Goal: Task Accomplishment & Management: Manage account settings

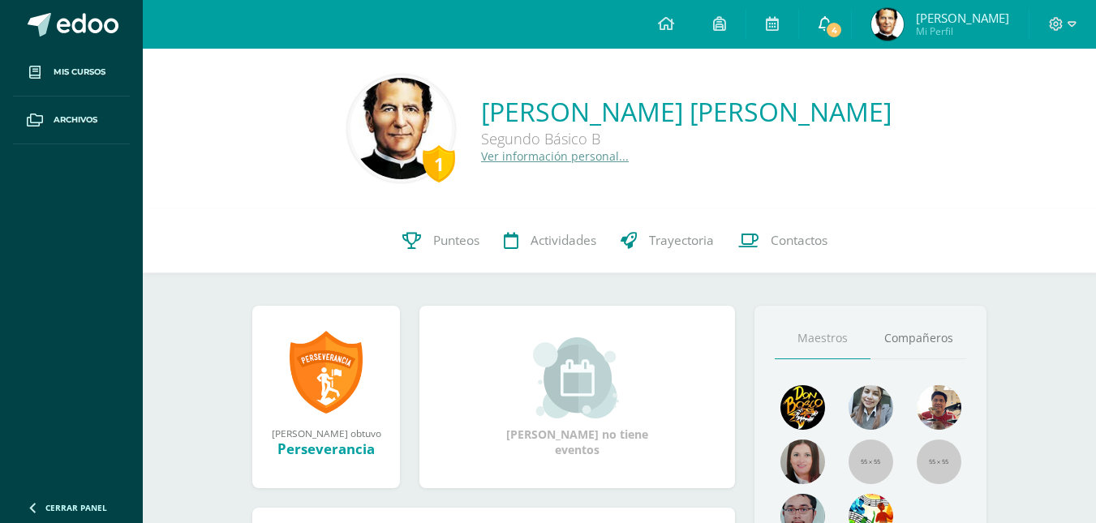
click at [828, 19] on icon at bounding box center [825, 23] width 13 height 15
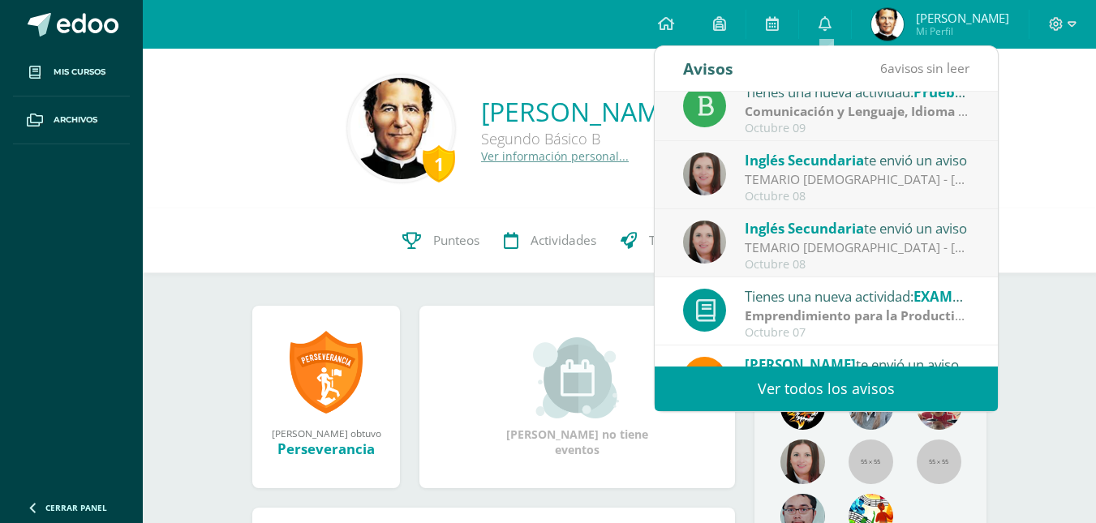
scroll to position [270, 0]
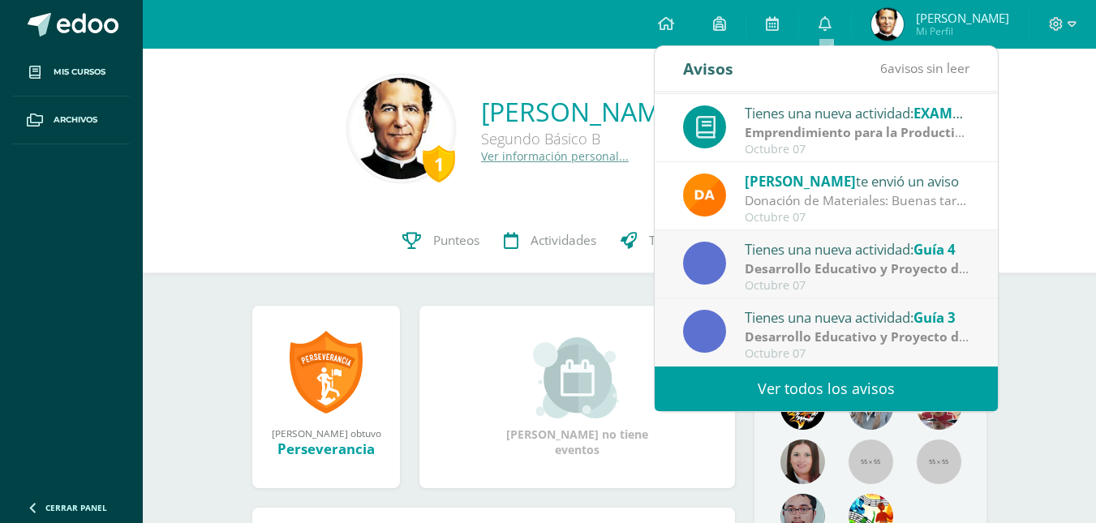
click at [843, 393] on link "Ver todos los avisos" at bounding box center [826, 389] width 343 height 45
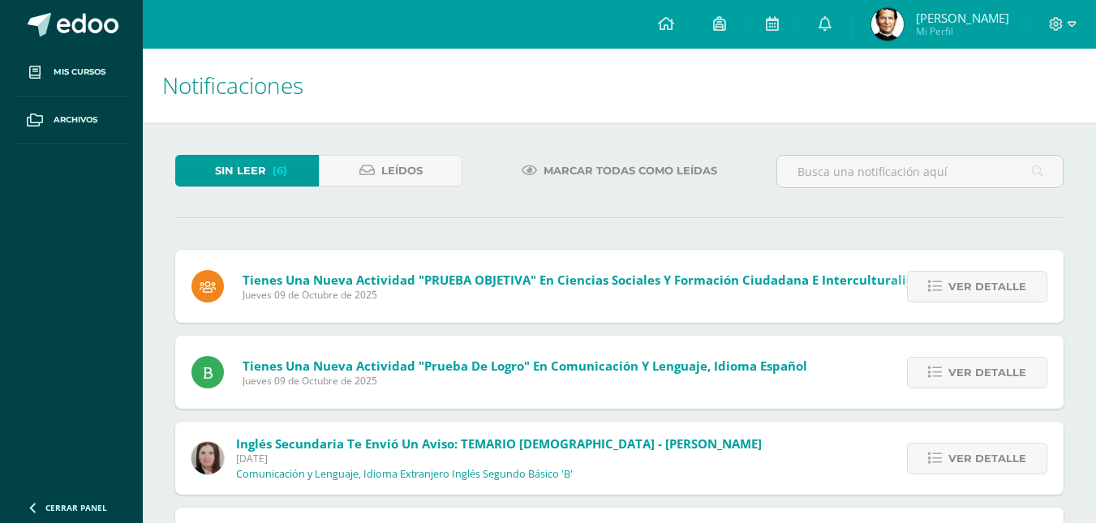
click at [591, 167] on span "Marcar todas como leídas" at bounding box center [631, 171] width 174 height 30
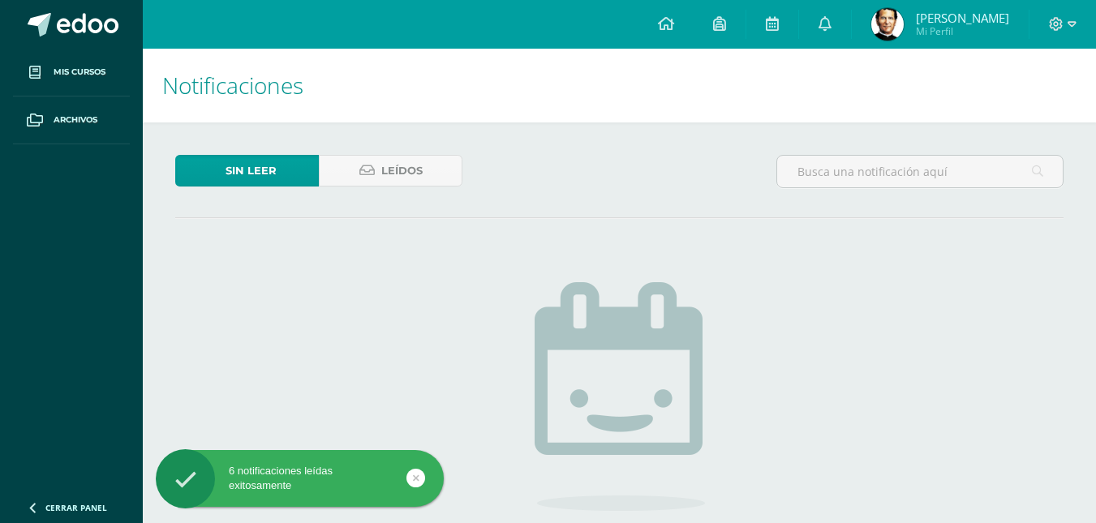
click at [441, 156] on link "Leídos" at bounding box center [391, 171] width 144 height 32
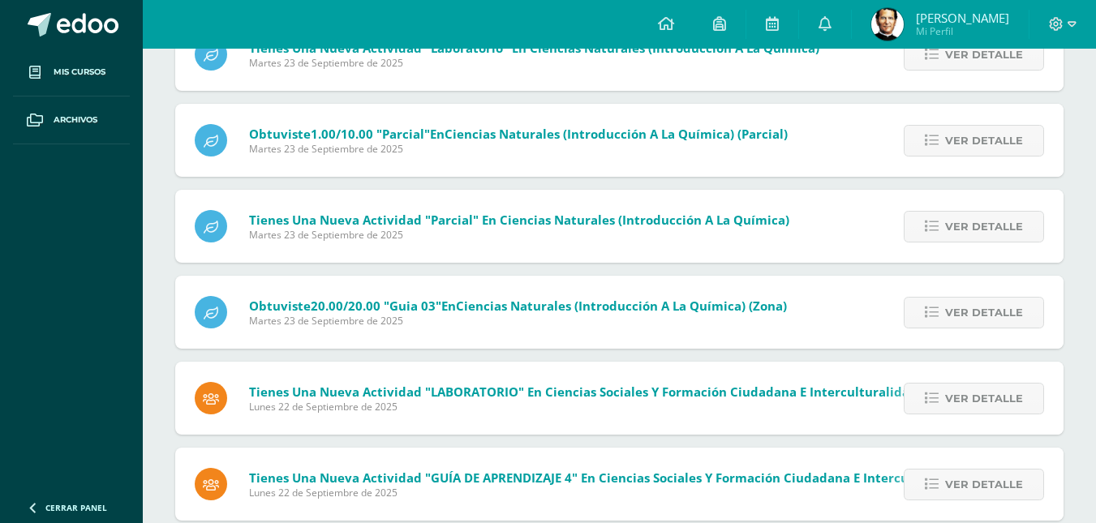
scroll to position [5568, 0]
